Goal: Task Accomplishment & Management: Complete application form

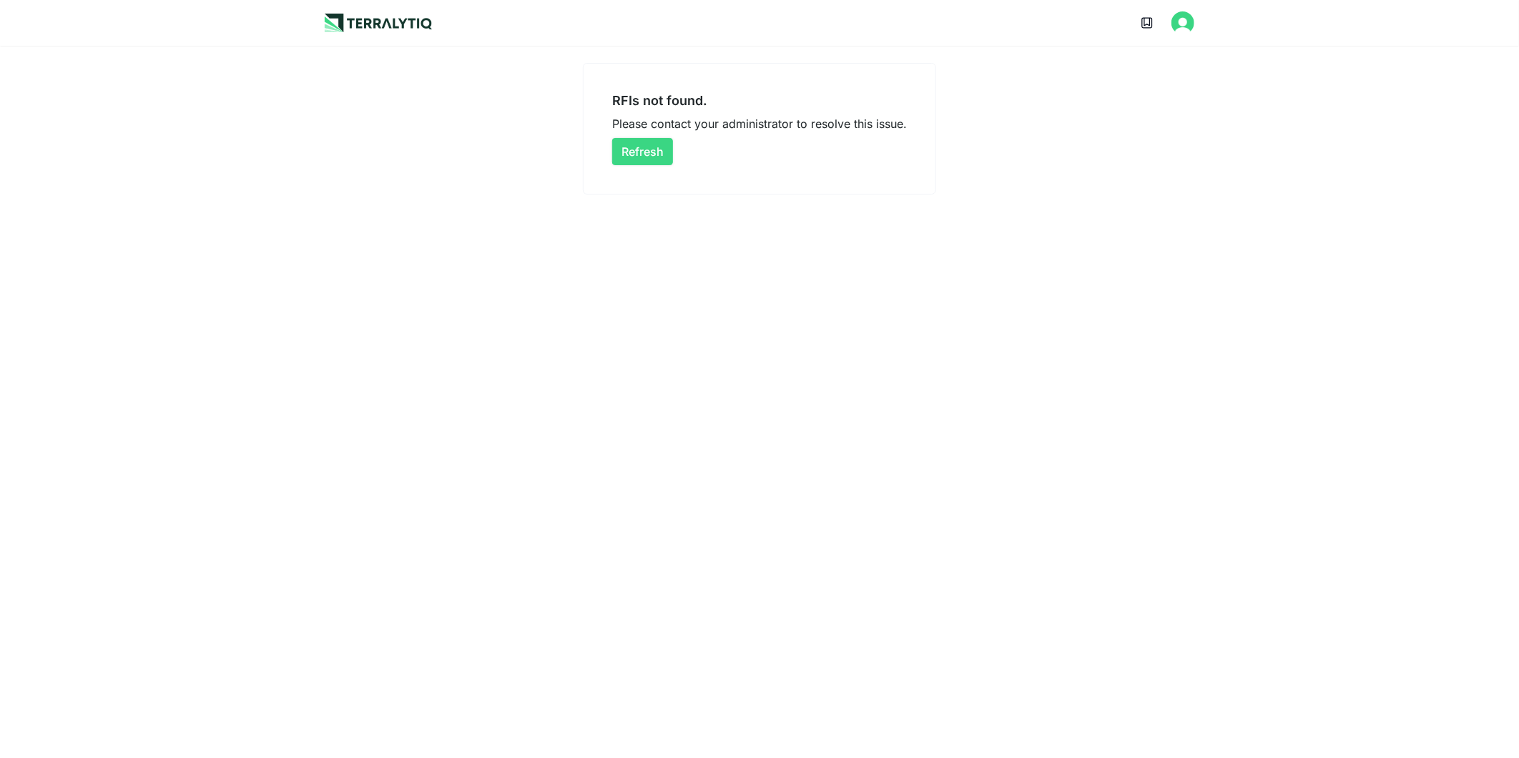
click at [663, 141] on button "Refresh" at bounding box center [642, 151] width 61 height 27
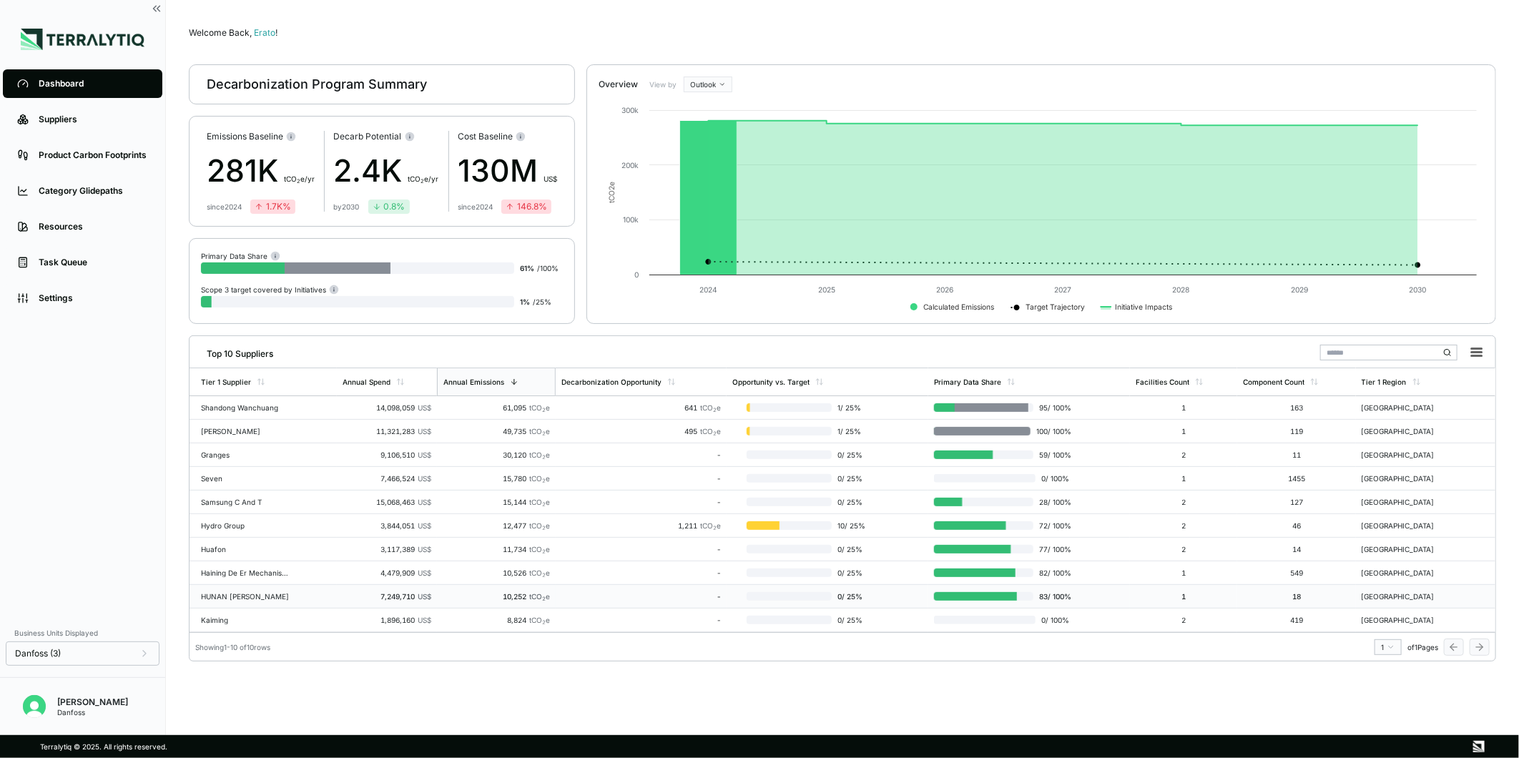
click at [305, 596] on td "HUNAN [PERSON_NAME]" at bounding box center [263, 597] width 147 height 24
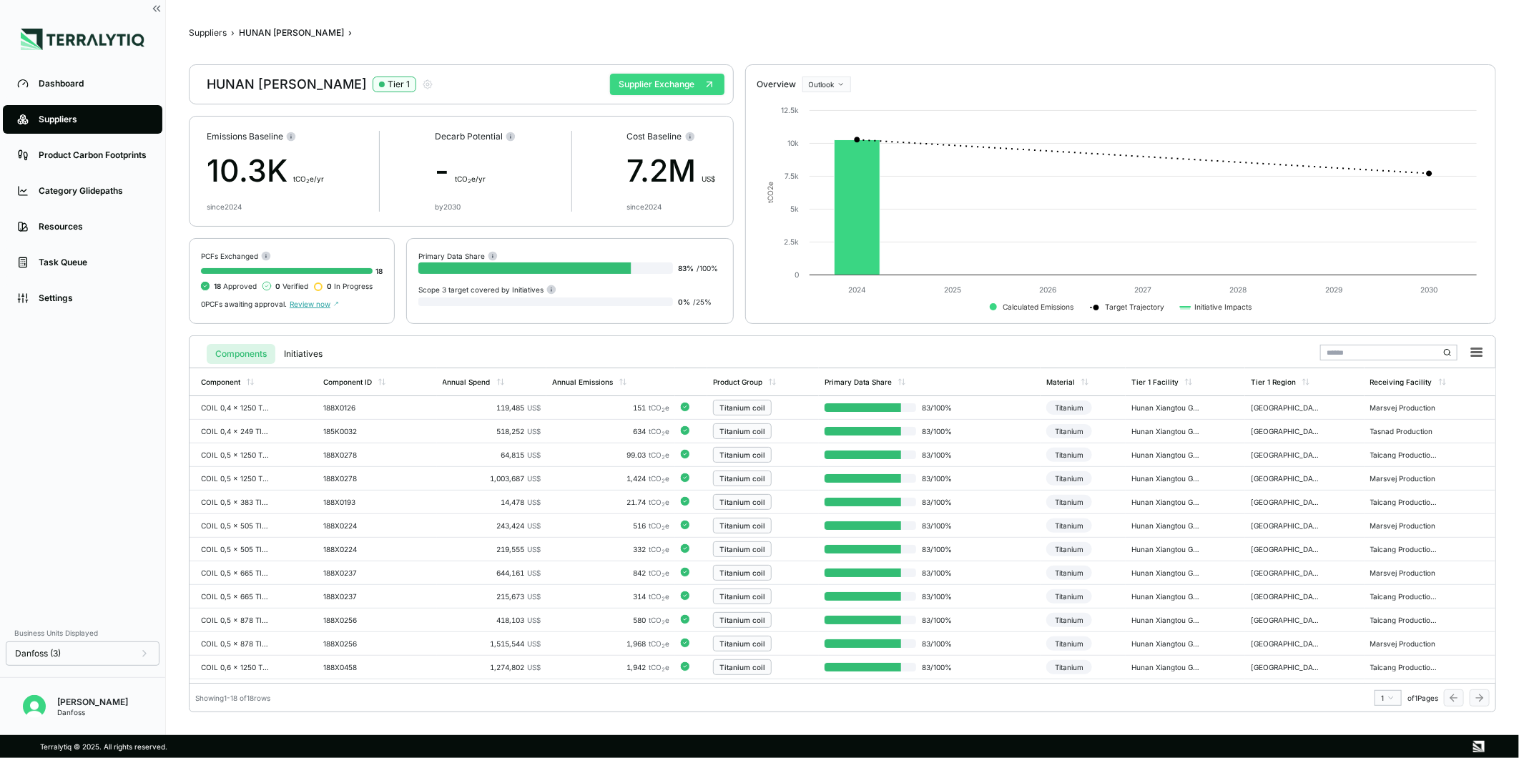
click at [666, 89] on button "Supplier Exchange" at bounding box center [667, 84] width 114 height 21
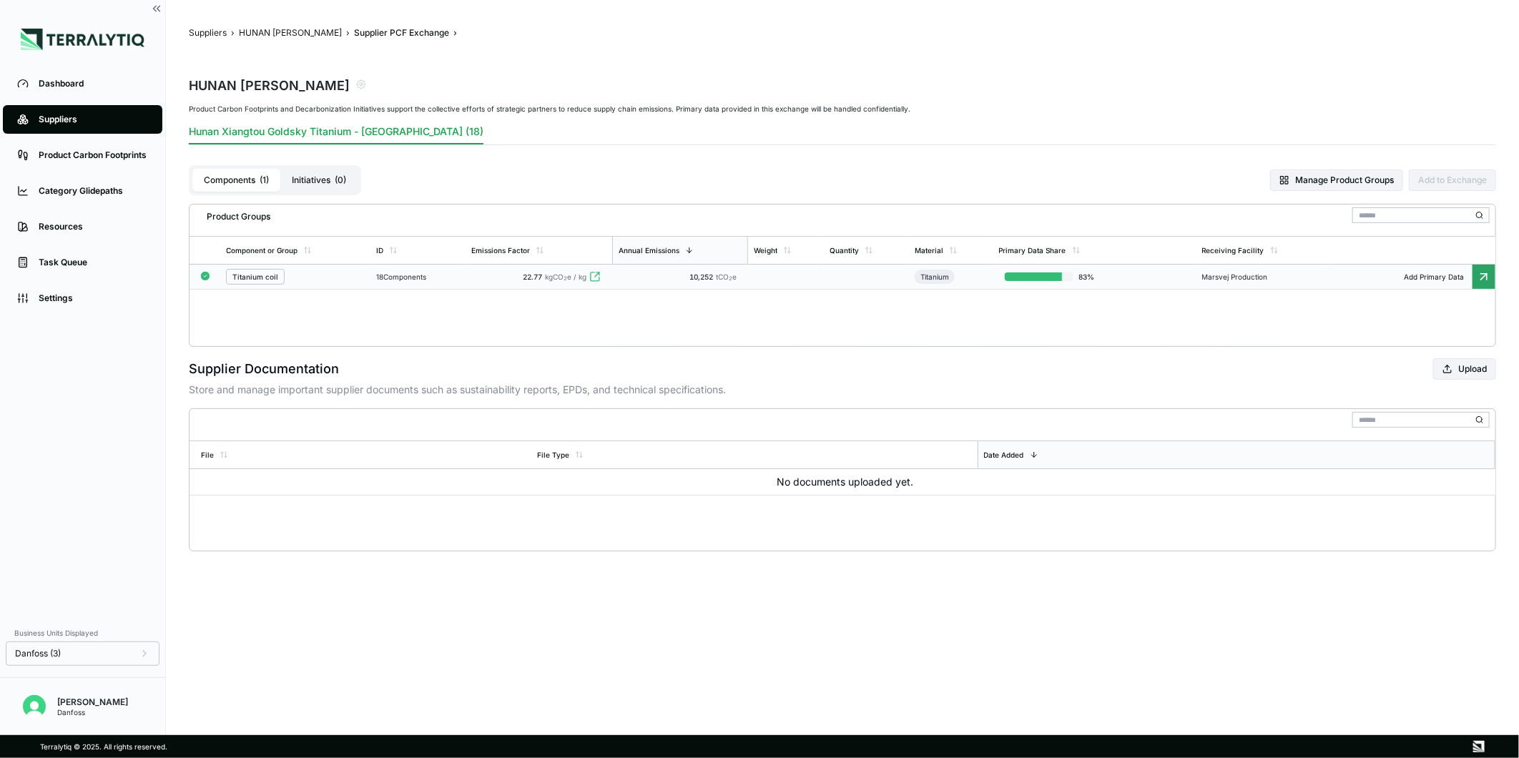
click at [582, 270] on td "22.77 kgCO 2 e / kg" at bounding box center [539, 277] width 147 height 25
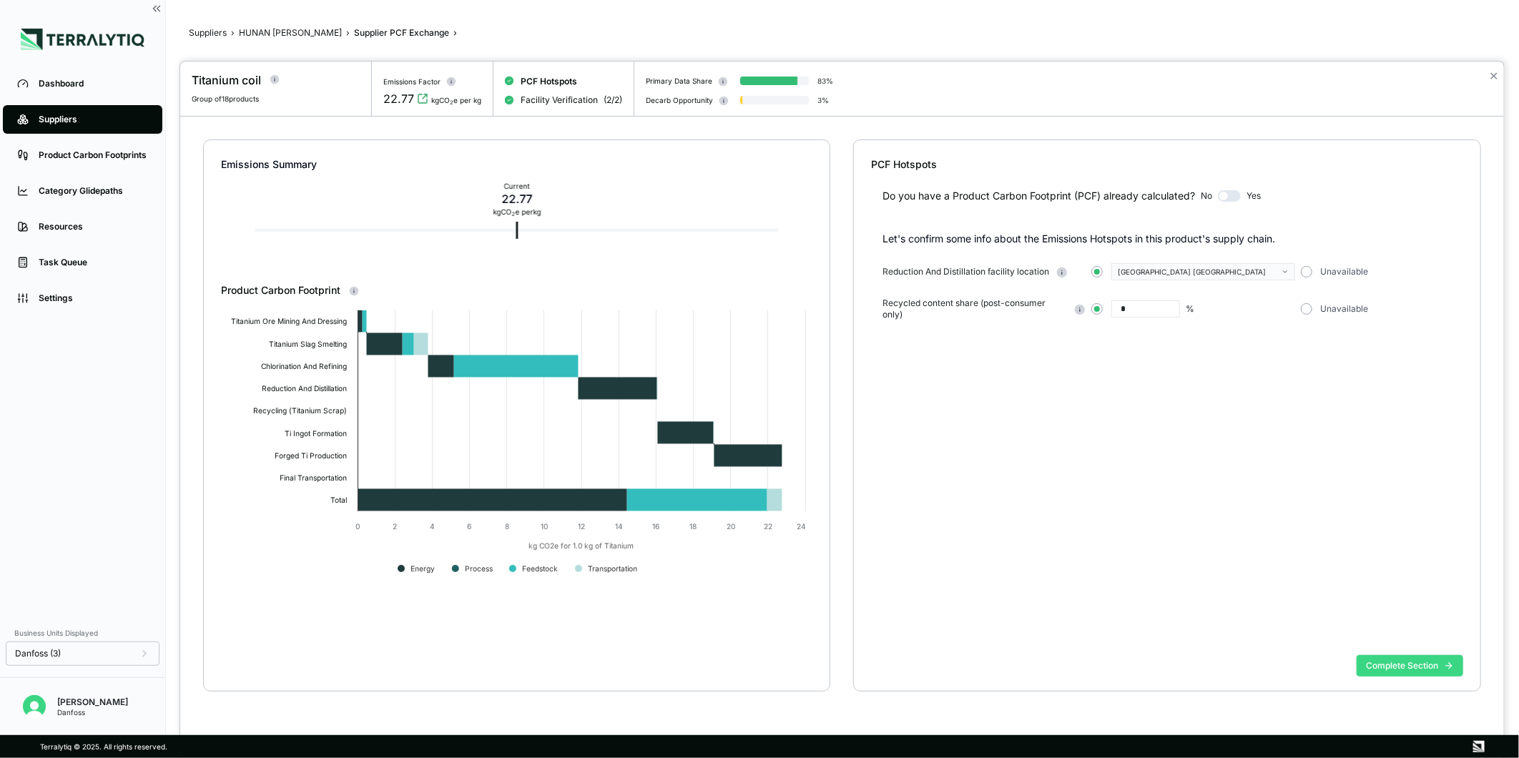
click at [1401, 662] on button "Complete Section" at bounding box center [1410, 665] width 107 height 21
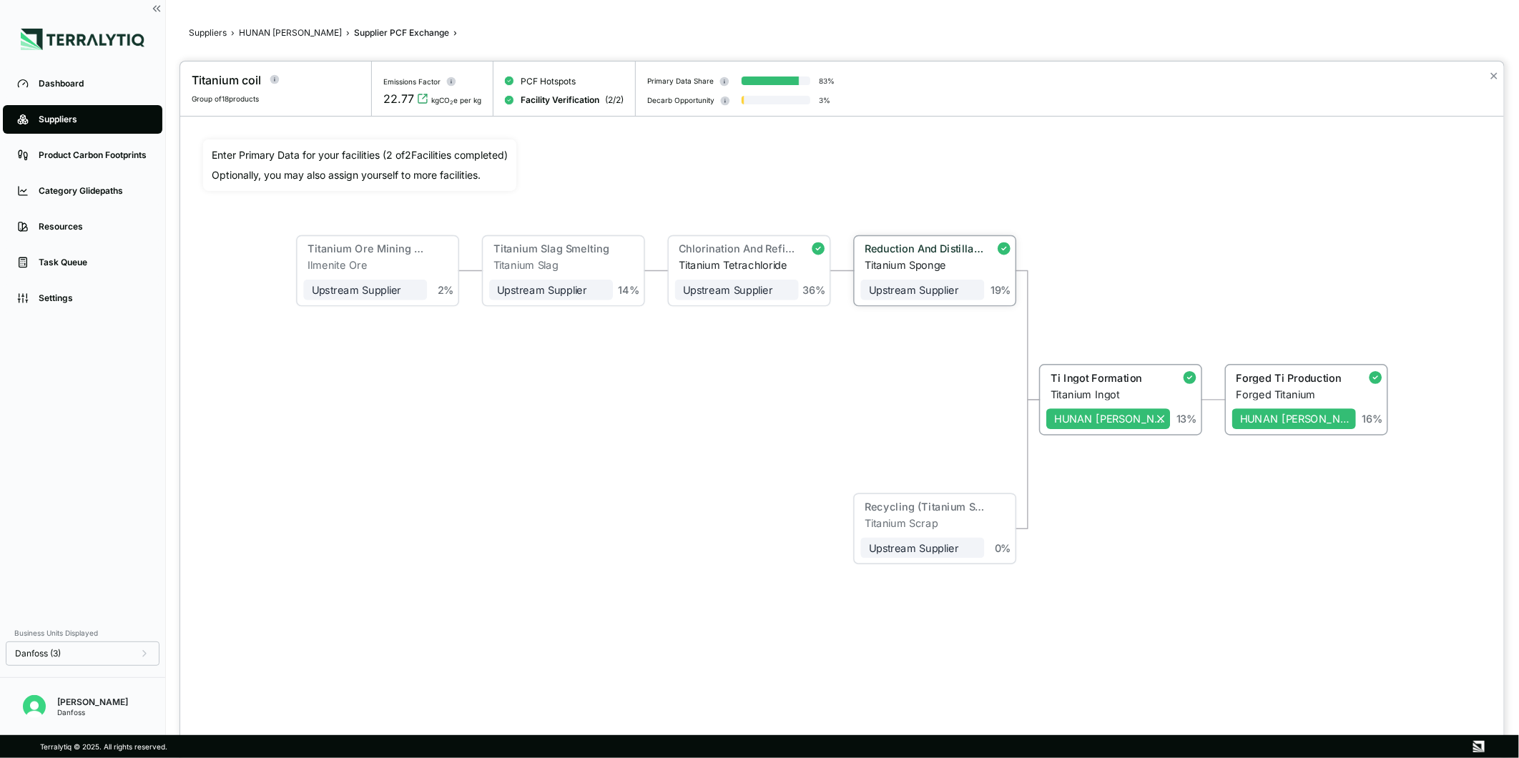
click at [937, 251] on div "Reduction And Distillation" at bounding box center [924, 249] width 119 height 12
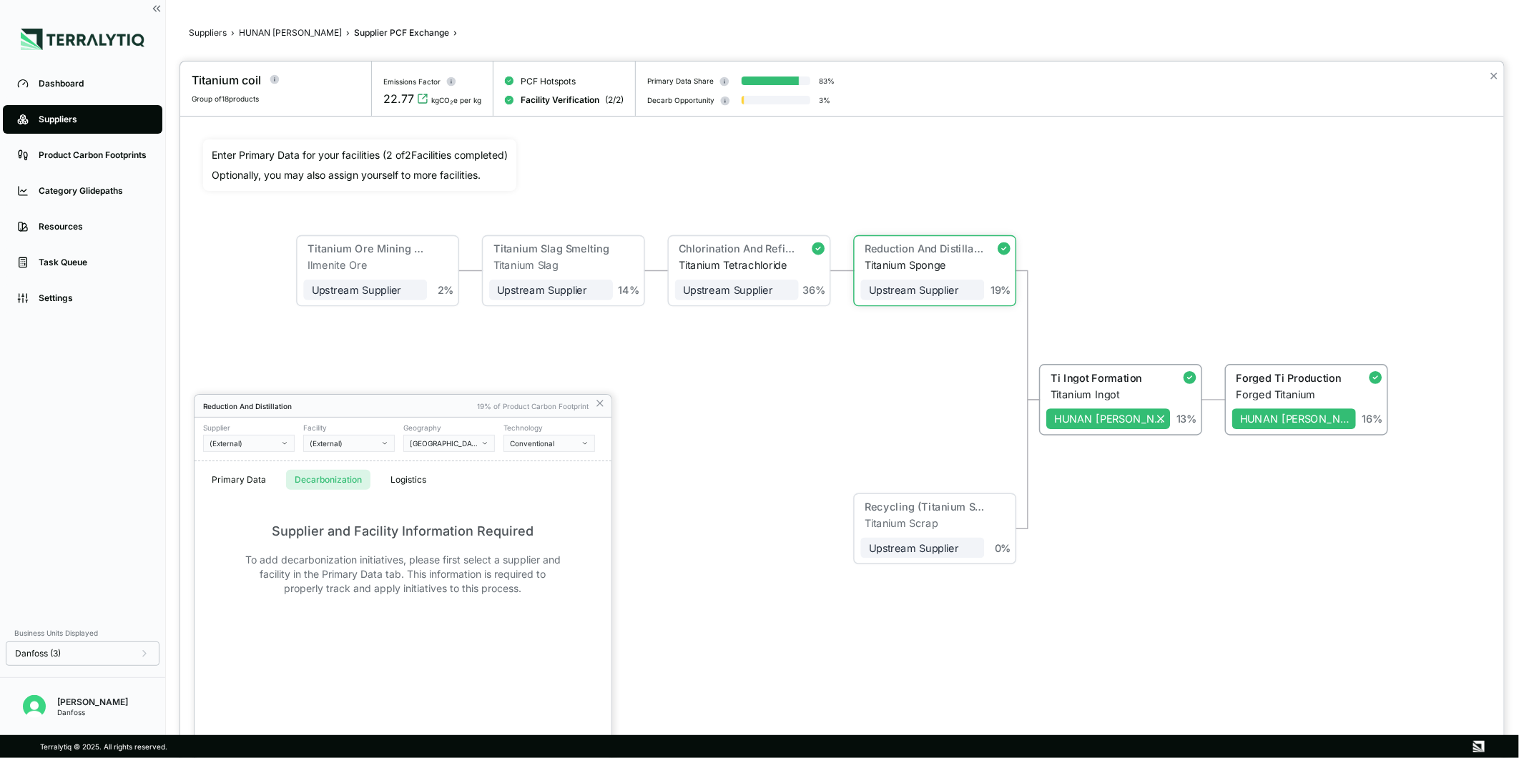
click at [325, 484] on button "Decarbonization" at bounding box center [328, 480] width 84 height 20
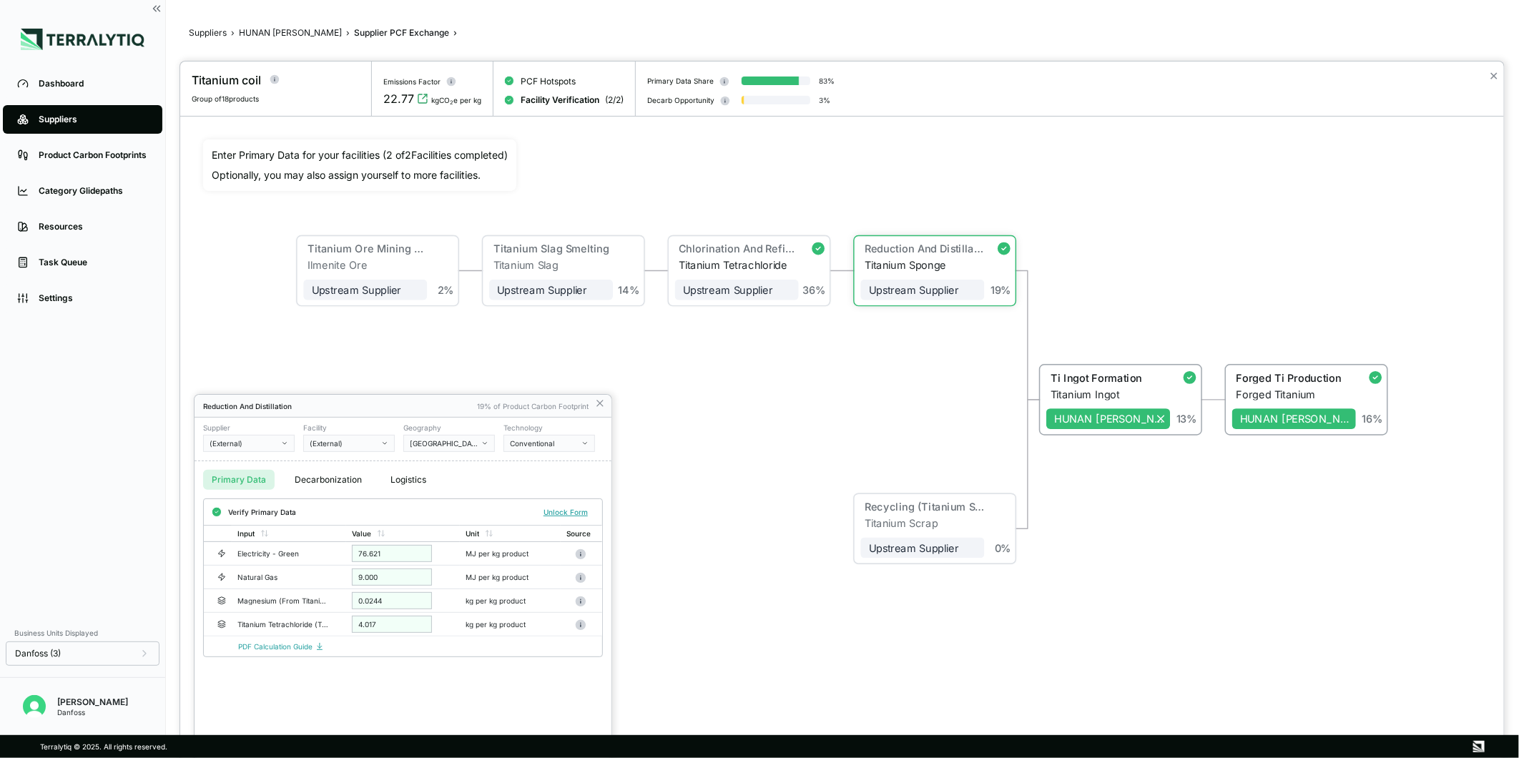
click at [253, 480] on button "Primary Data" at bounding box center [239, 480] width 72 height 20
click at [604, 406] on icon at bounding box center [599, 403] width 11 height 11
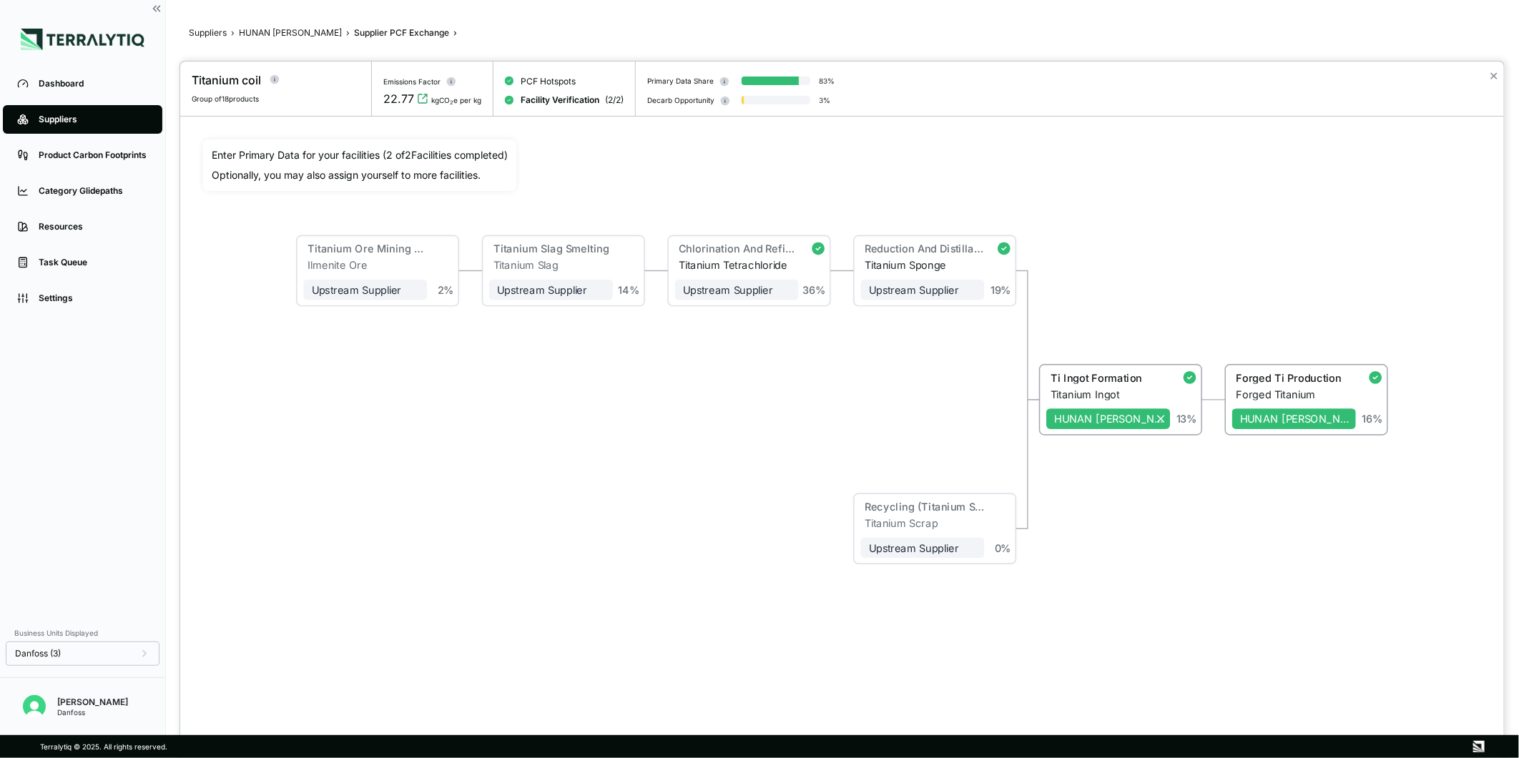
click at [261, 32] on div at bounding box center [759, 379] width 1519 height 758
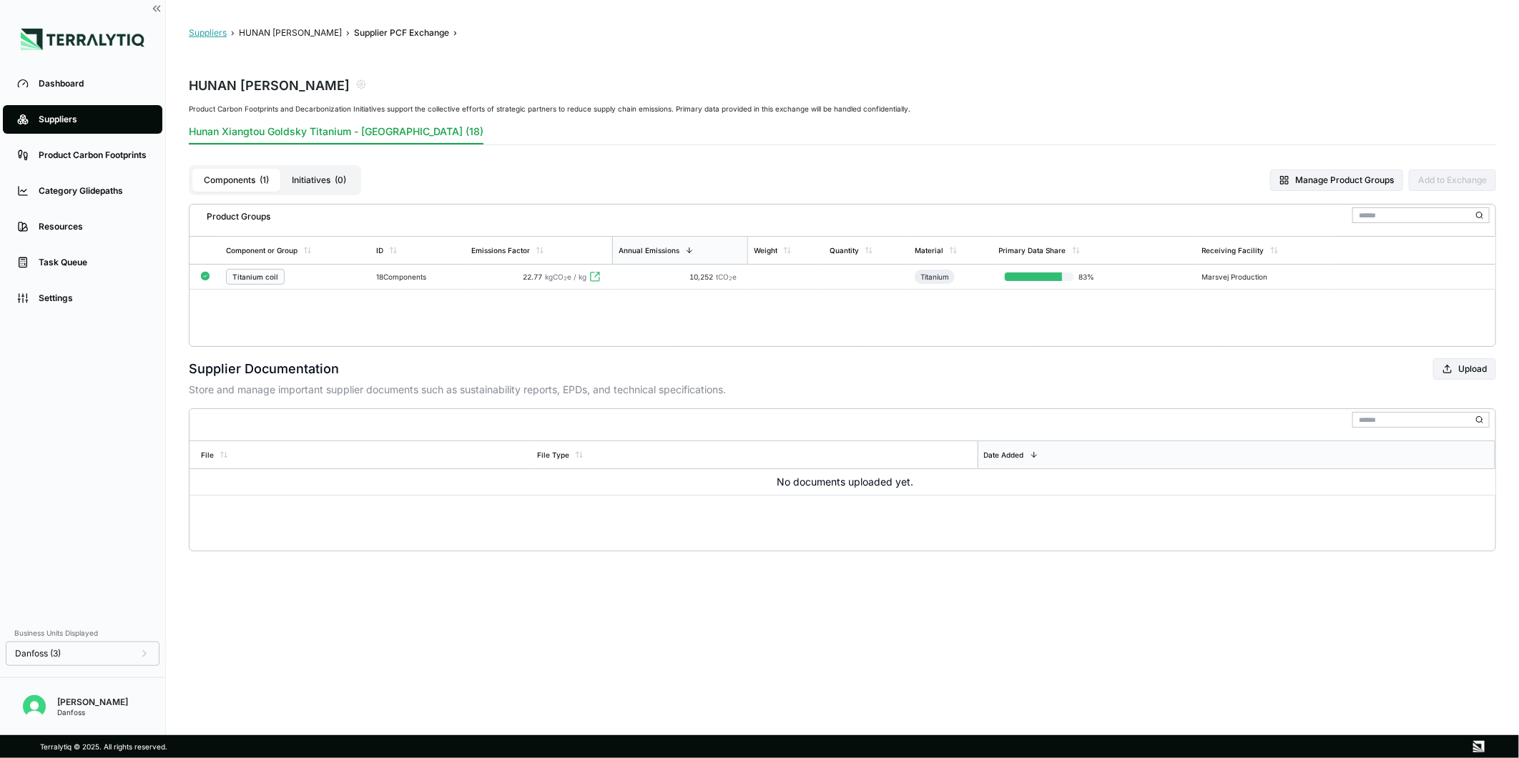
click at [217, 30] on button "Suppliers" at bounding box center [208, 32] width 38 height 11
